Goal: Task Accomplishment & Management: Use online tool/utility

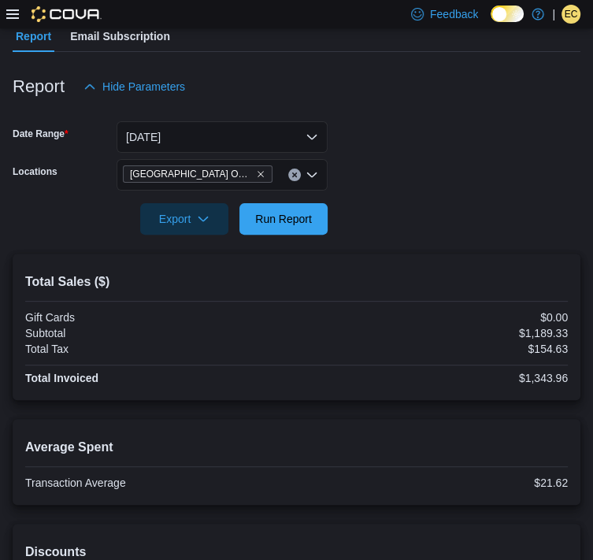
scroll to position [148, 0]
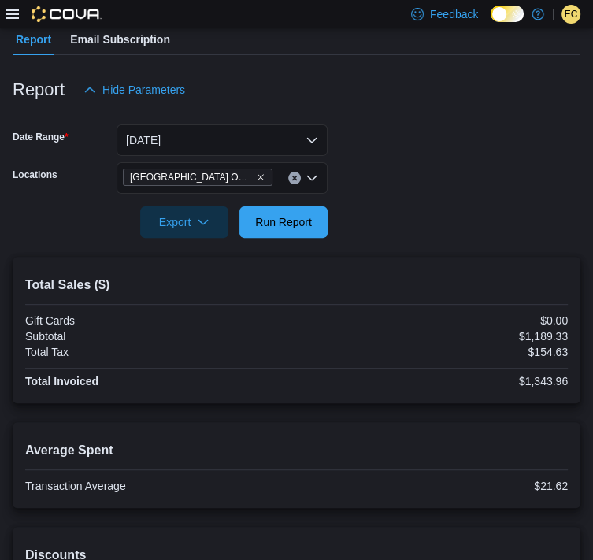
drag, startPoint x: 298, startPoint y: 226, endPoint x: 374, endPoint y: 161, distance: 100.6
click at [374, 161] on form "Date Range Today Locations Fort York Outpost Export Run Report" at bounding box center [297, 172] width 568 height 132
click at [277, 223] on span "Run Report" at bounding box center [283, 222] width 57 height 16
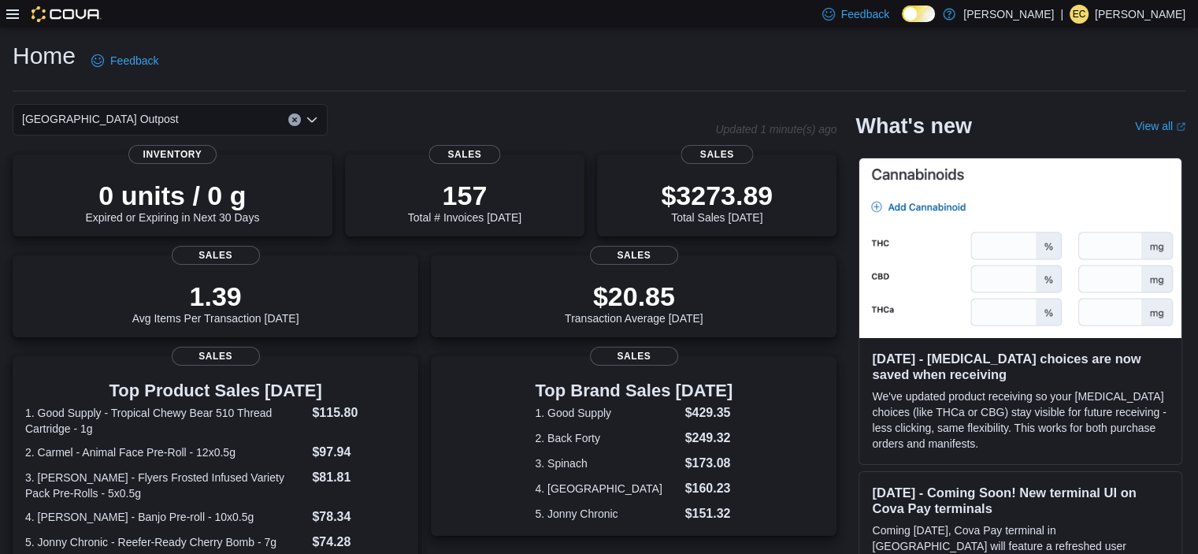
click at [13, 19] on icon at bounding box center [12, 14] width 13 height 13
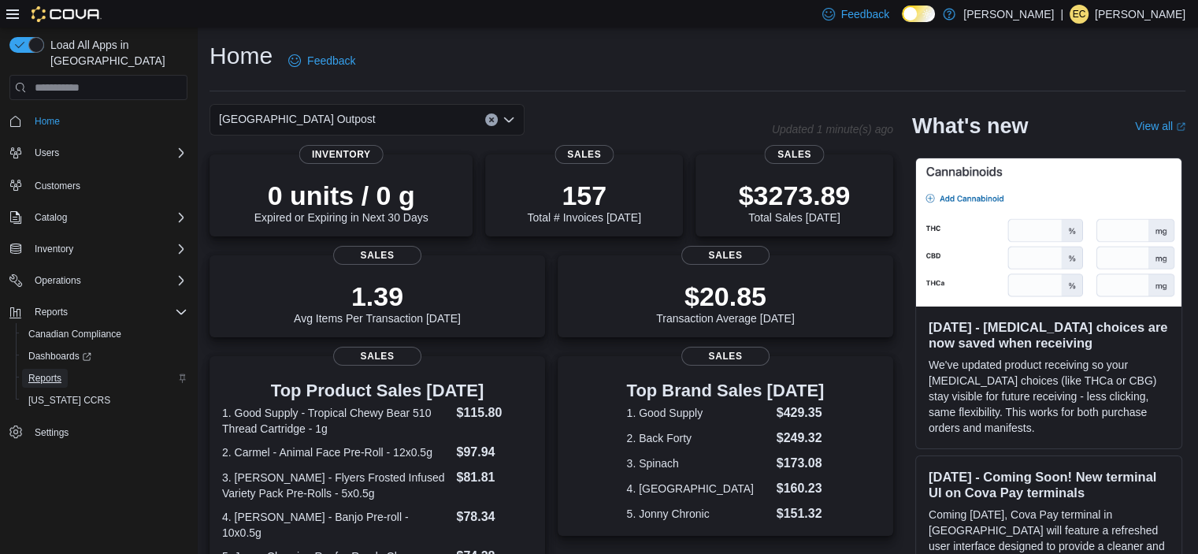
click at [54, 369] on span "Reports" at bounding box center [44, 378] width 33 height 19
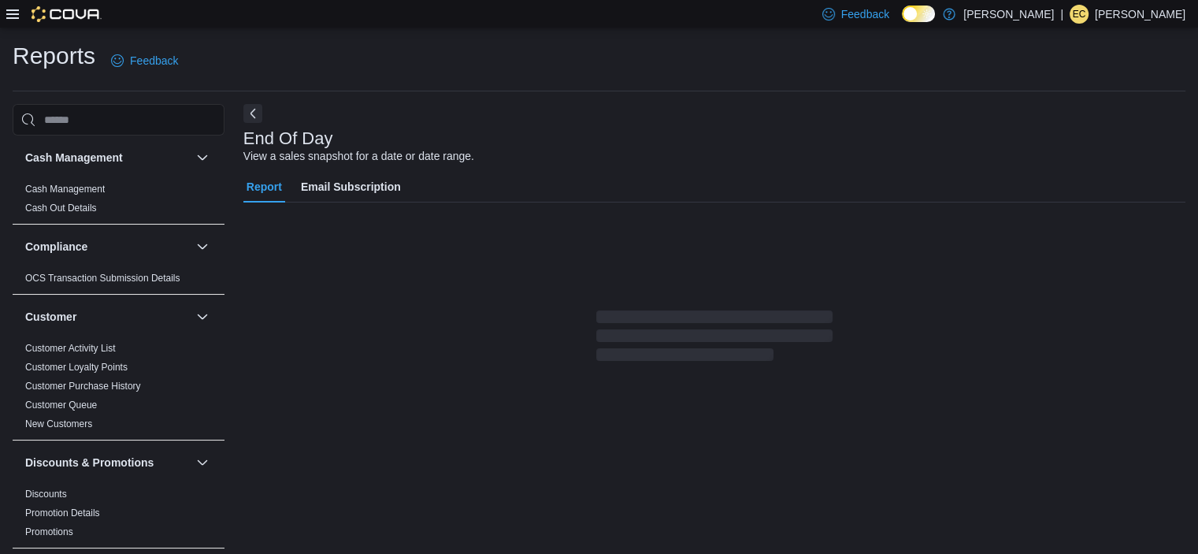
scroll to position [9, 0]
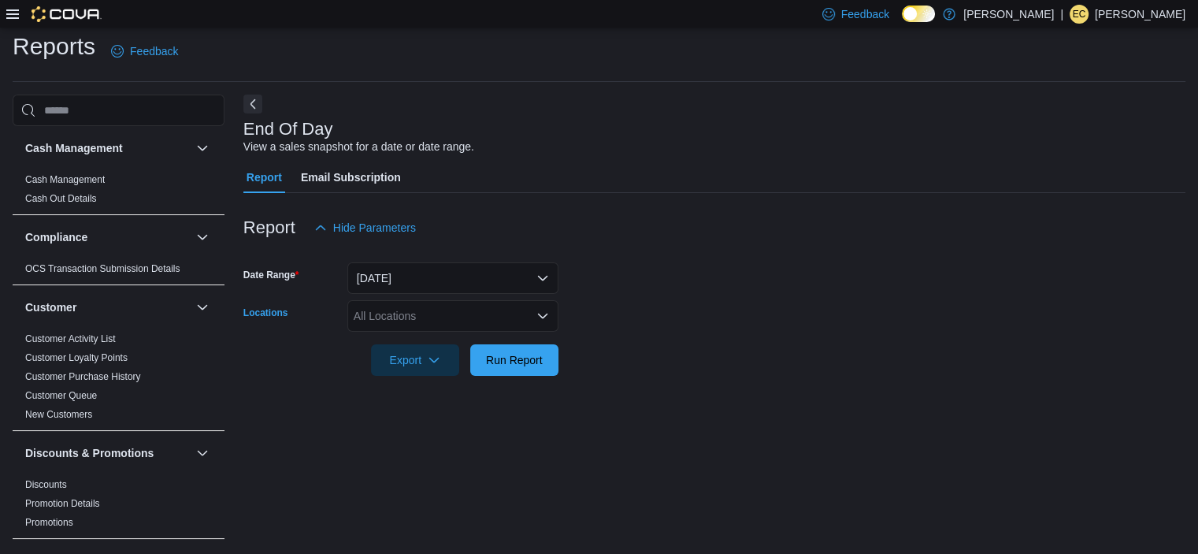
click at [452, 321] on div "All Locations" at bounding box center [452, 316] width 211 height 32
type input "**"
click at [428, 349] on span "[GEOGRAPHIC_DATA] Outpost" at bounding box center [459, 343] width 157 height 16
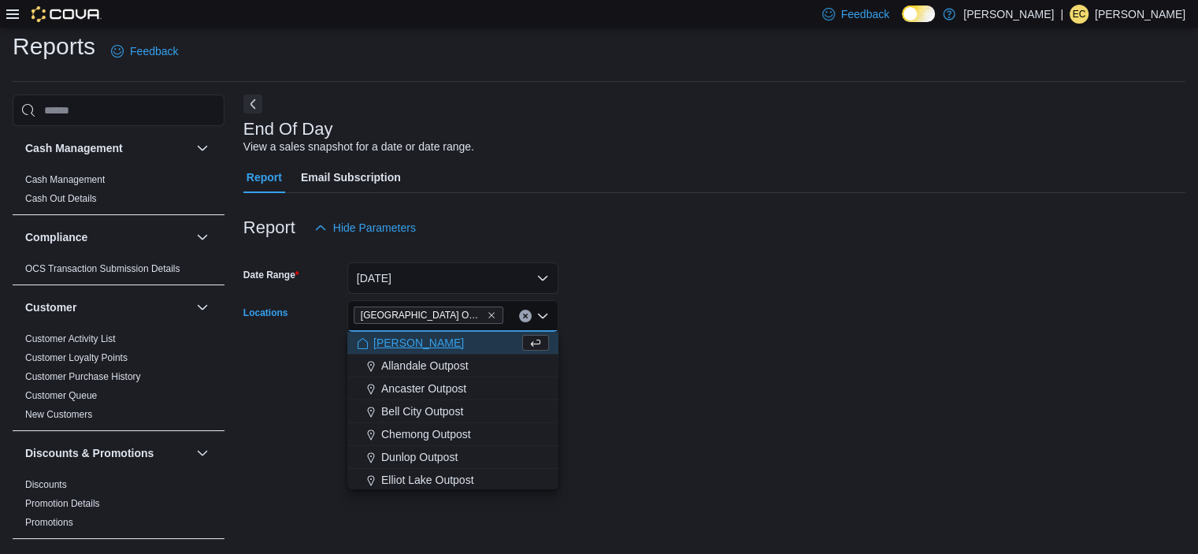
click at [604, 359] on form "Date Range [DATE] Locations [GEOGRAPHIC_DATA] Outpost Combo box. Selected. [GEO…" at bounding box center [714, 309] width 942 height 132
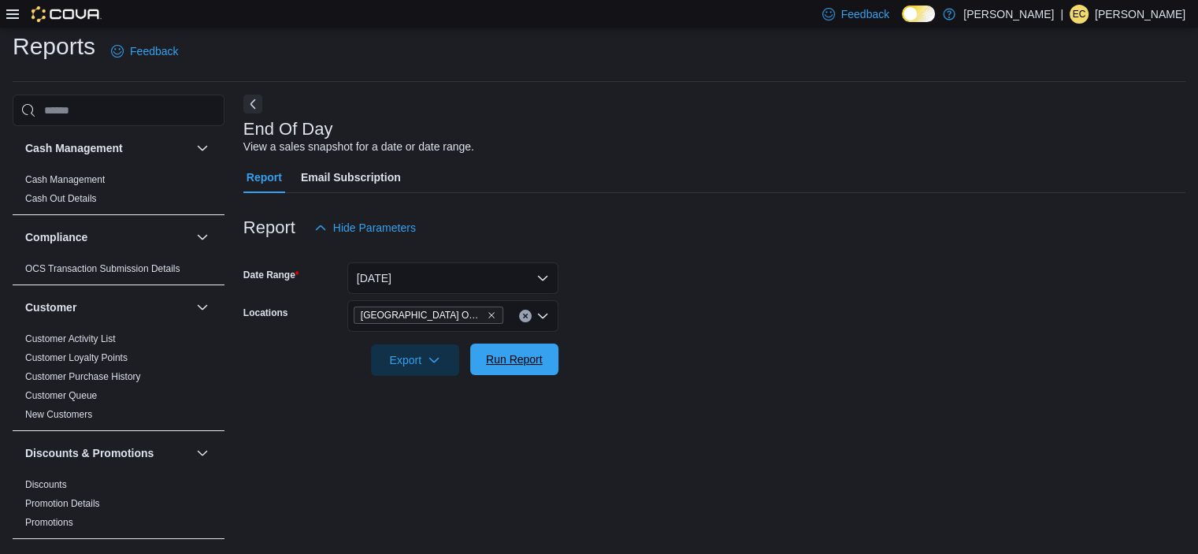
click at [514, 368] on span "Run Report" at bounding box center [514, 360] width 69 height 32
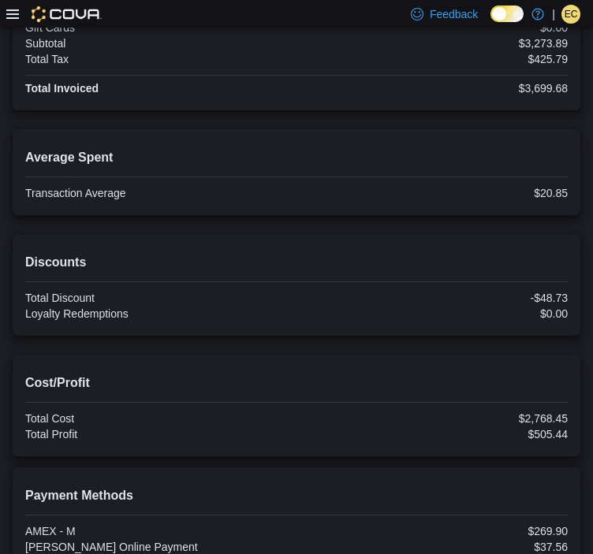
scroll to position [438, 0]
